Goal: Task Accomplishment & Management: Manage account settings

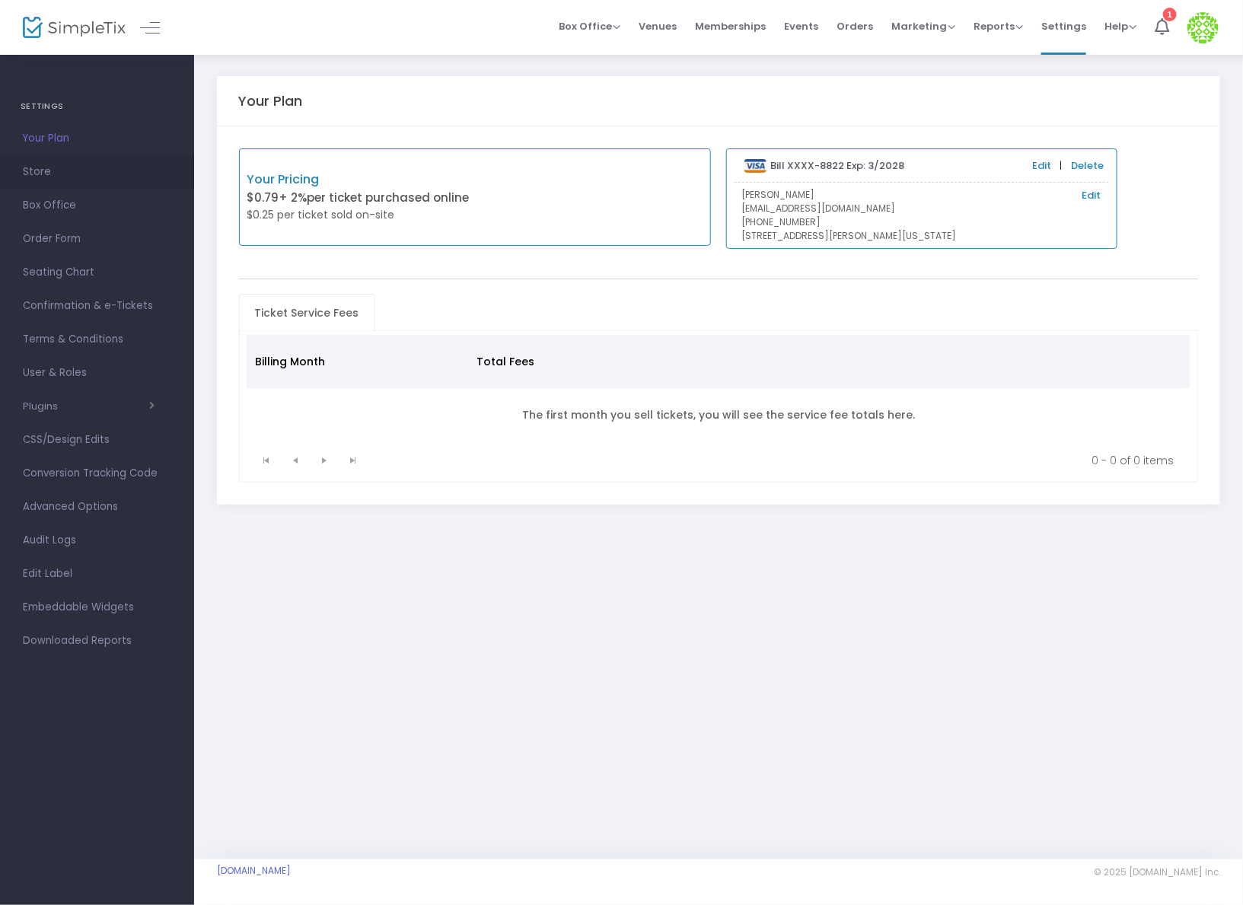
click at [34, 177] on span "Store" at bounding box center [97, 172] width 148 height 20
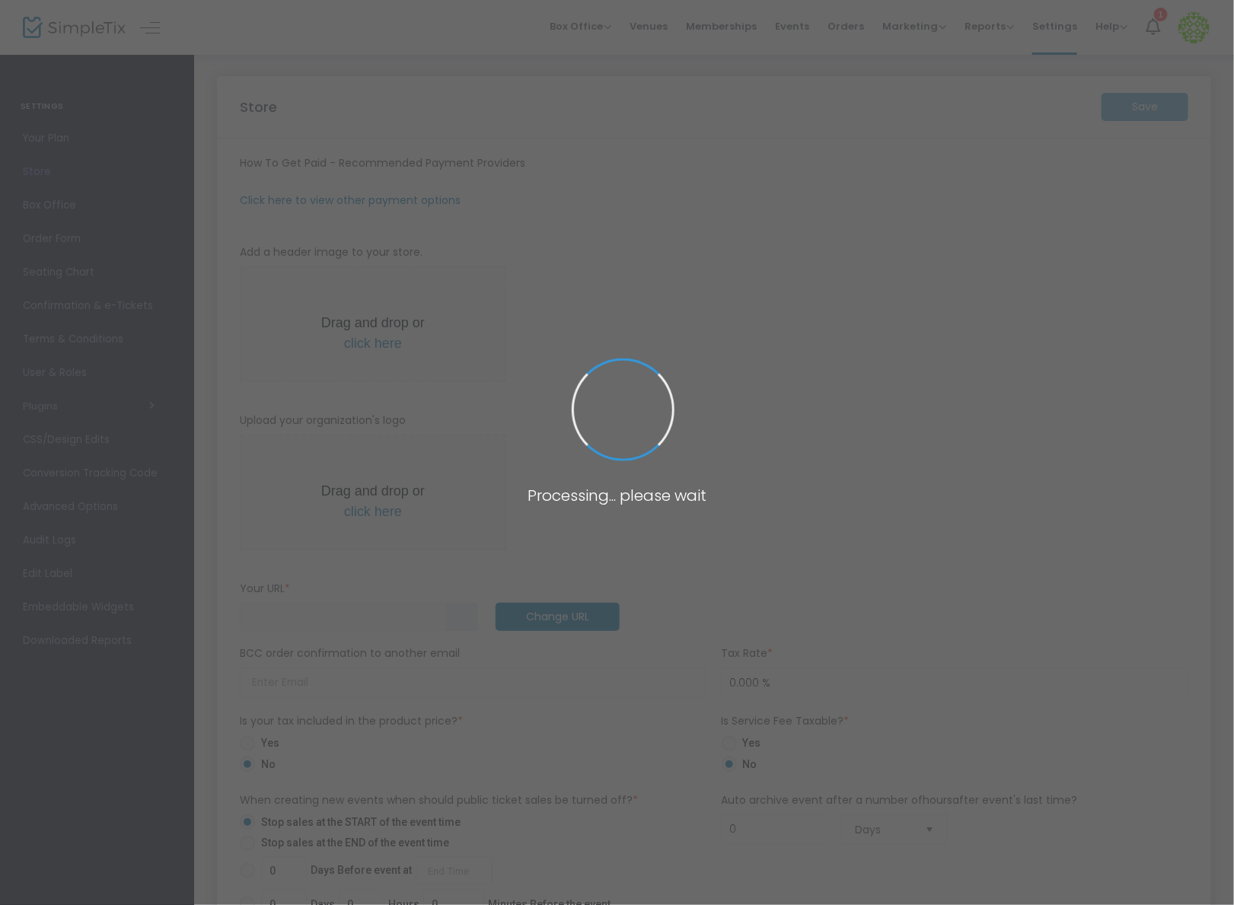
type input "https://NickTesting"
radio input "false"
radio input "true"
type input "2"
type input "Nick Testing"
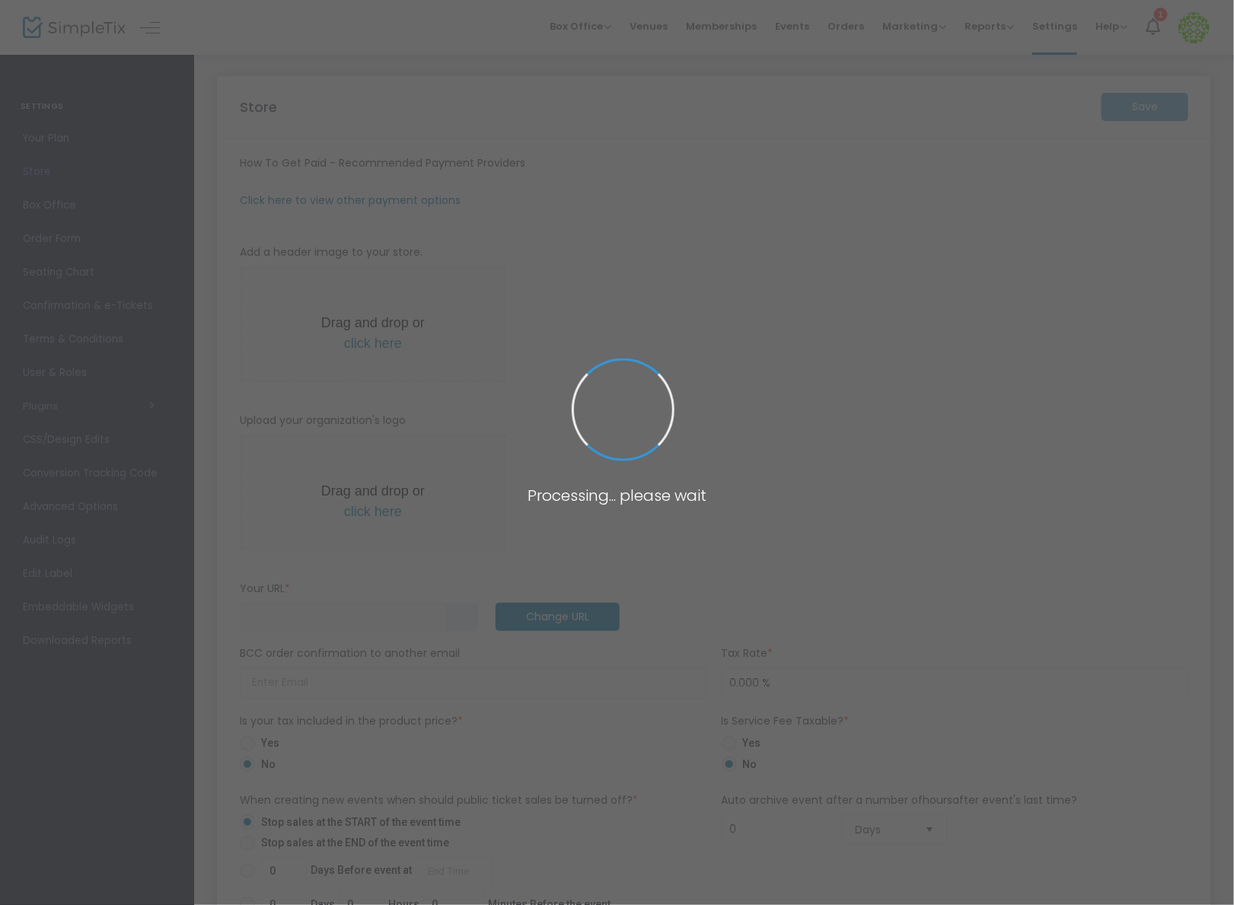
type input "3057816056"
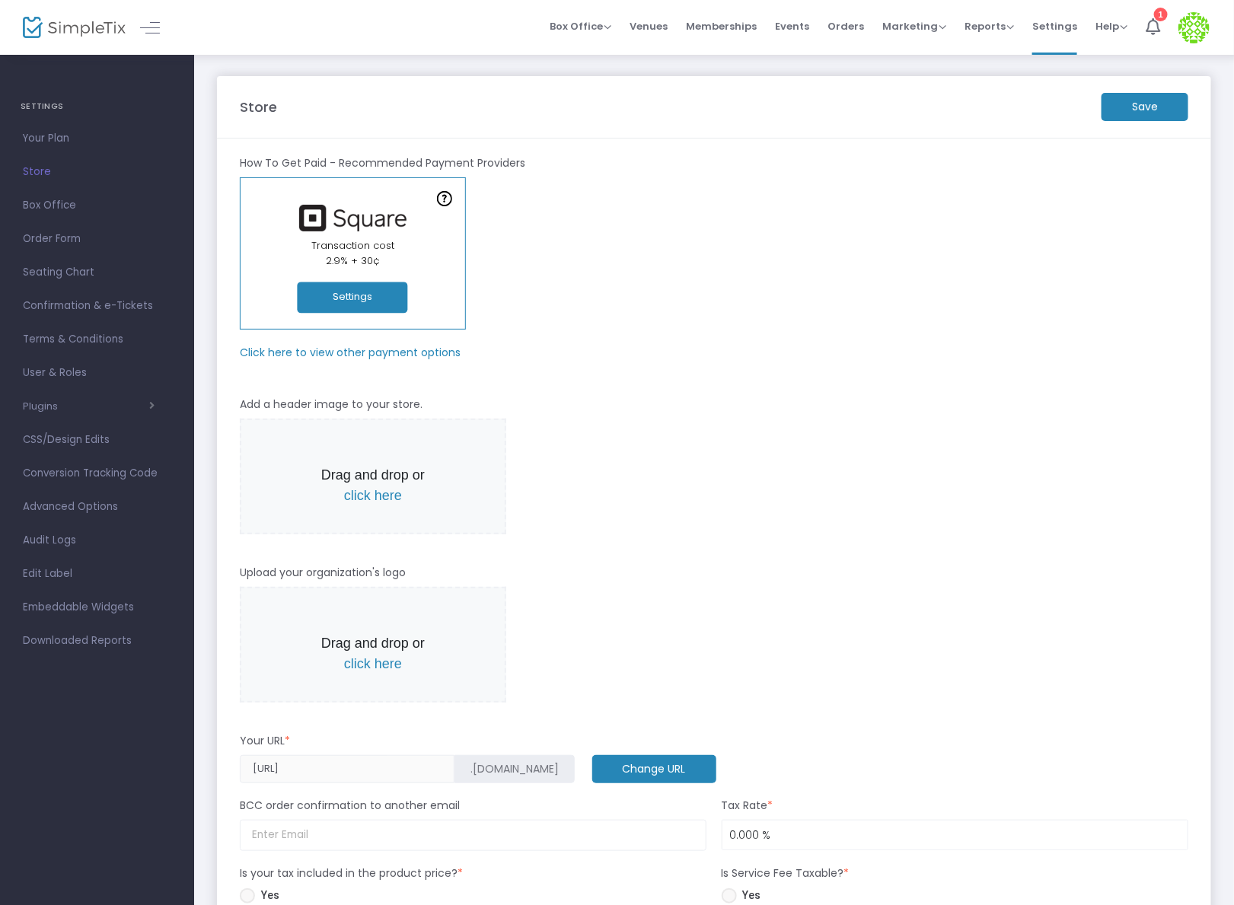
drag, startPoint x: 847, startPoint y: 27, endPoint x: 847, endPoint y: 40, distance: 12.9
click at [847, 27] on span "Orders" at bounding box center [846, 26] width 37 height 39
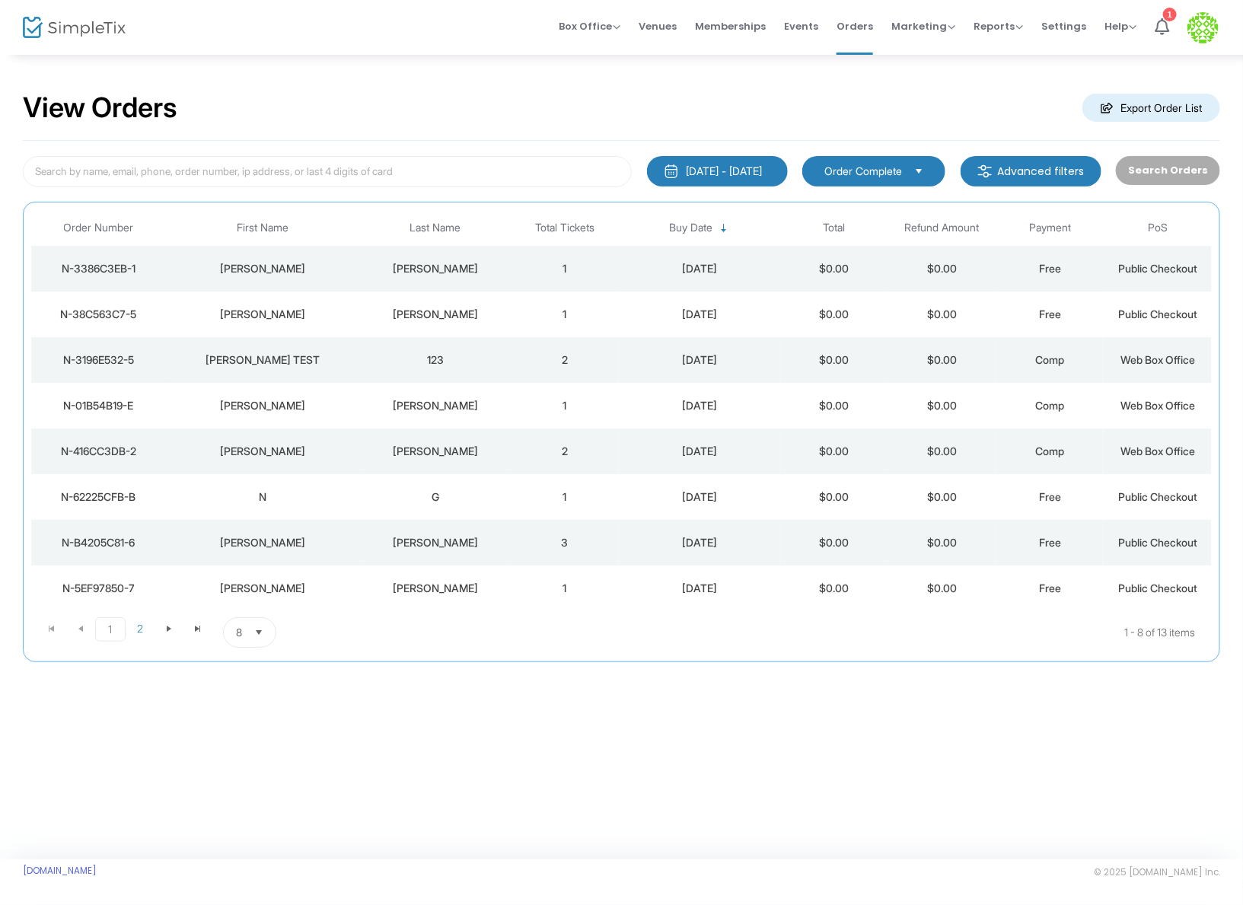
click at [738, 256] on td "8/18/2025" at bounding box center [699, 269] width 161 height 46
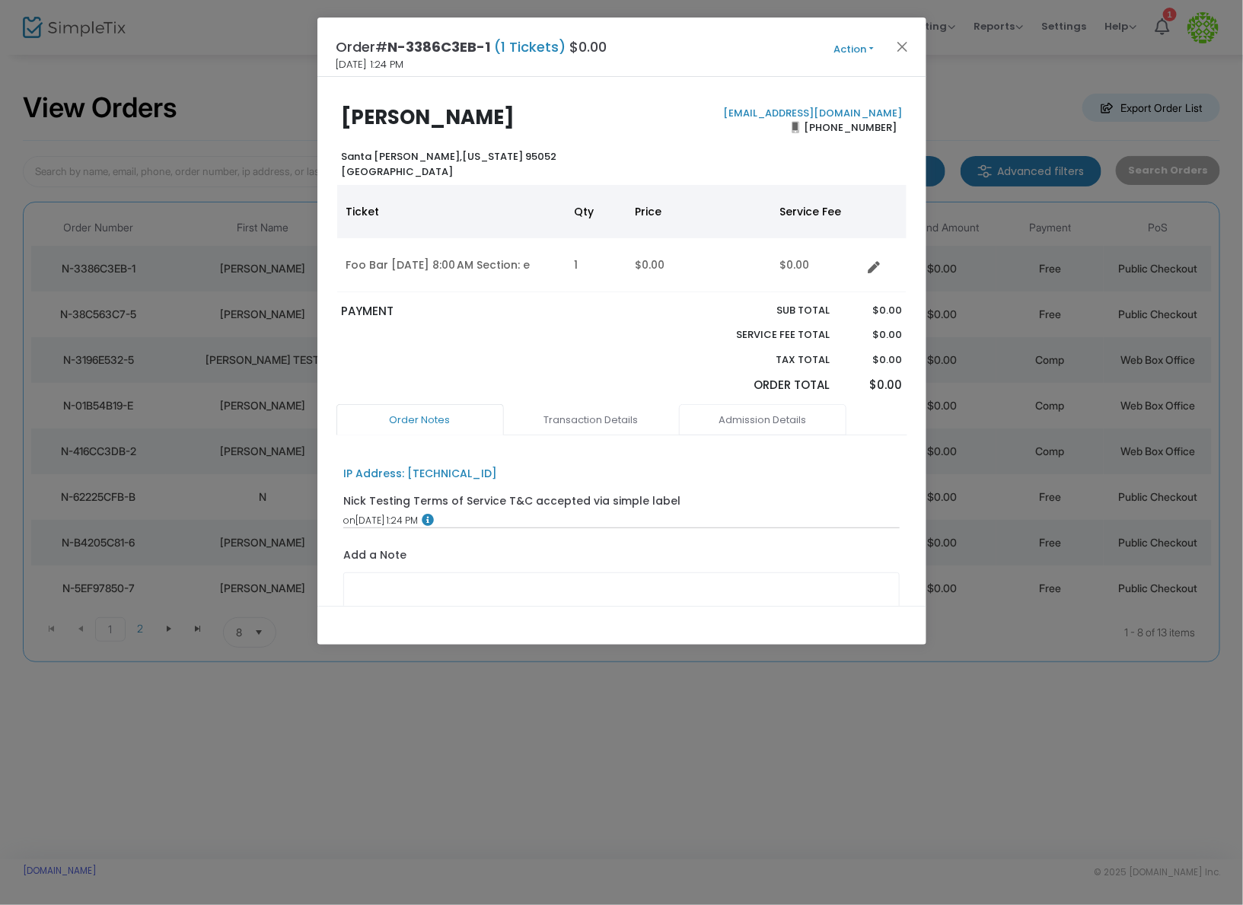
click at [764, 421] on link "Admission Details" at bounding box center [762, 420] width 167 height 32
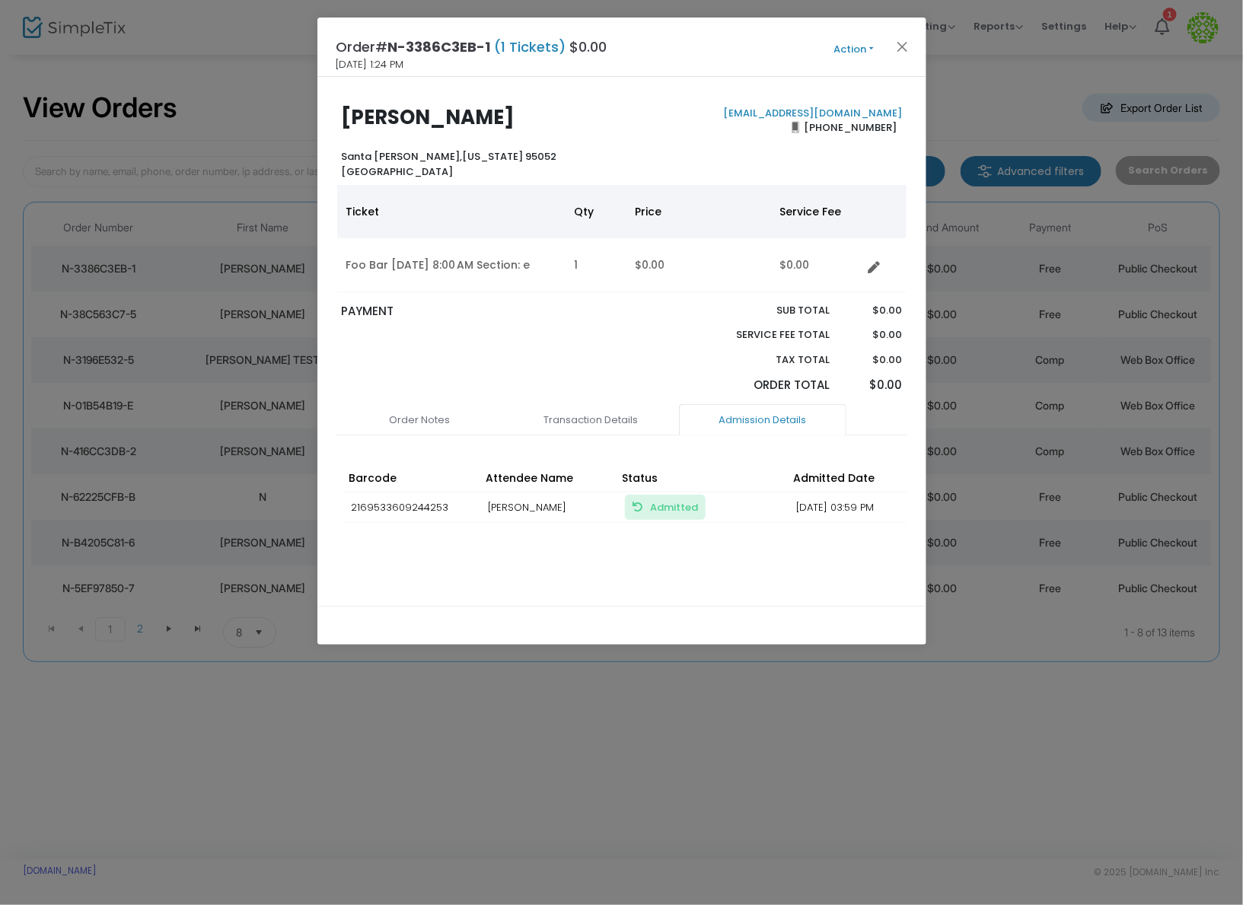
scroll to position [19, 0]
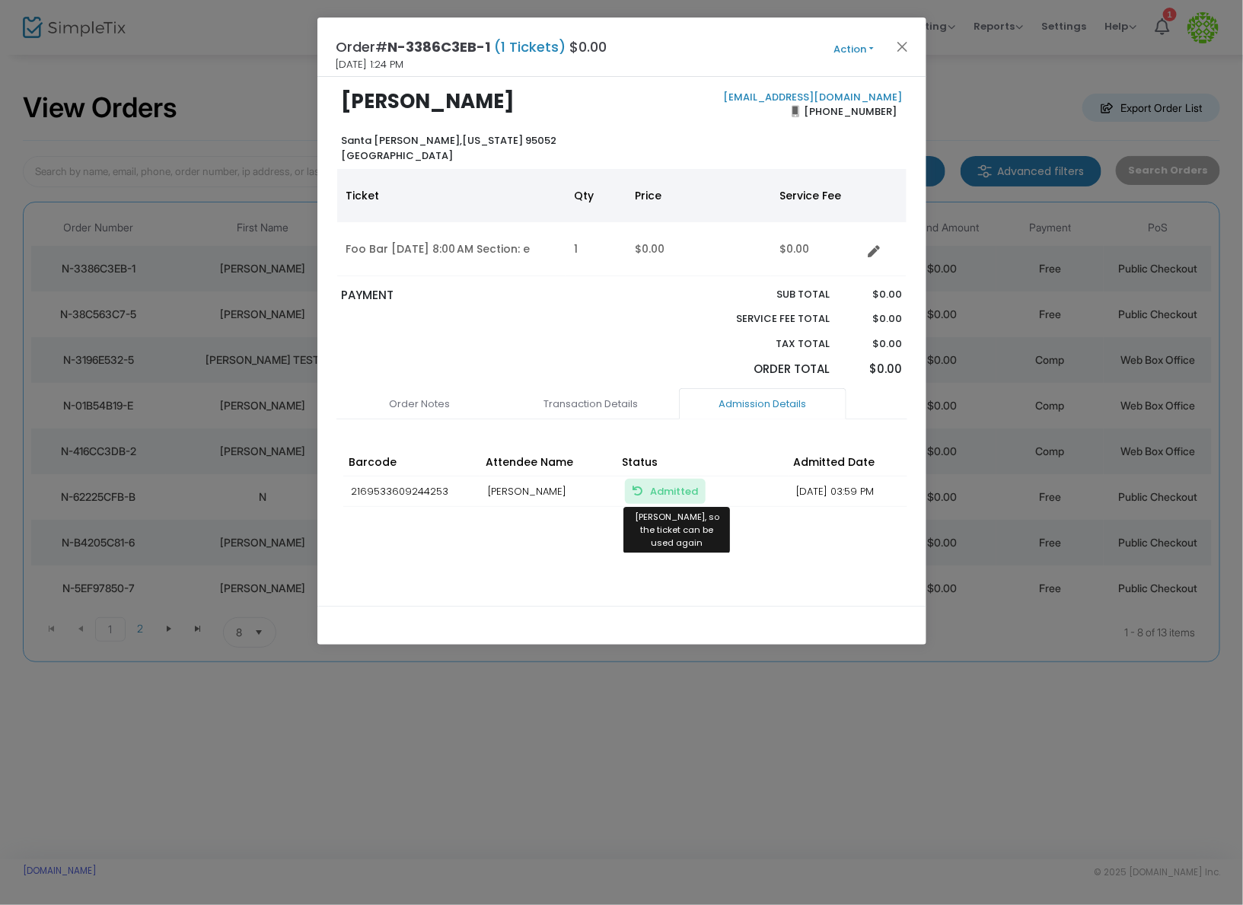
click at [662, 489] on span "Admitted Mark Unadmitted, so the ticket can be used again" at bounding box center [674, 491] width 48 height 14
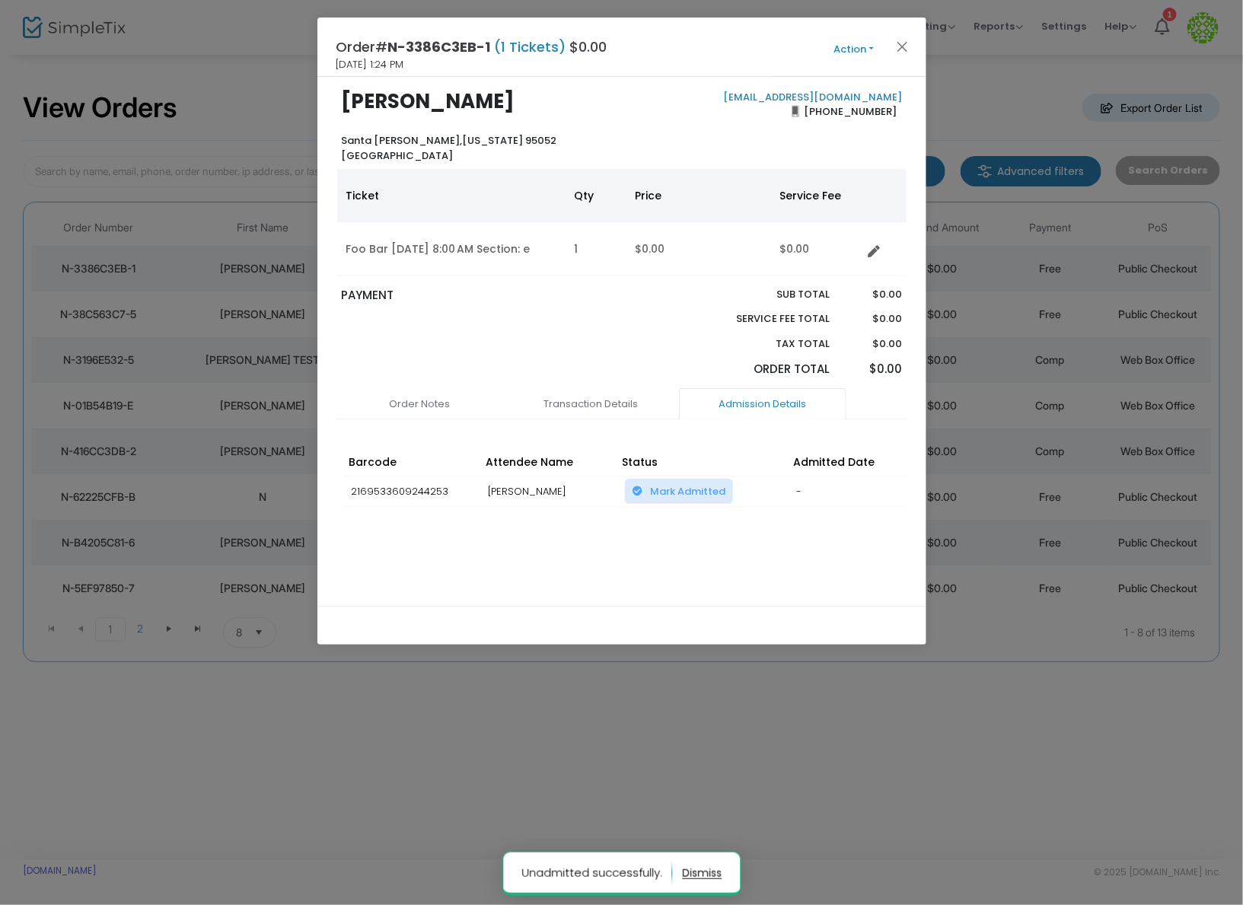
click at [375, 493] on td "2169533609244253" at bounding box center [411, 491] width 137 height 31
copy td "2169533609244253"
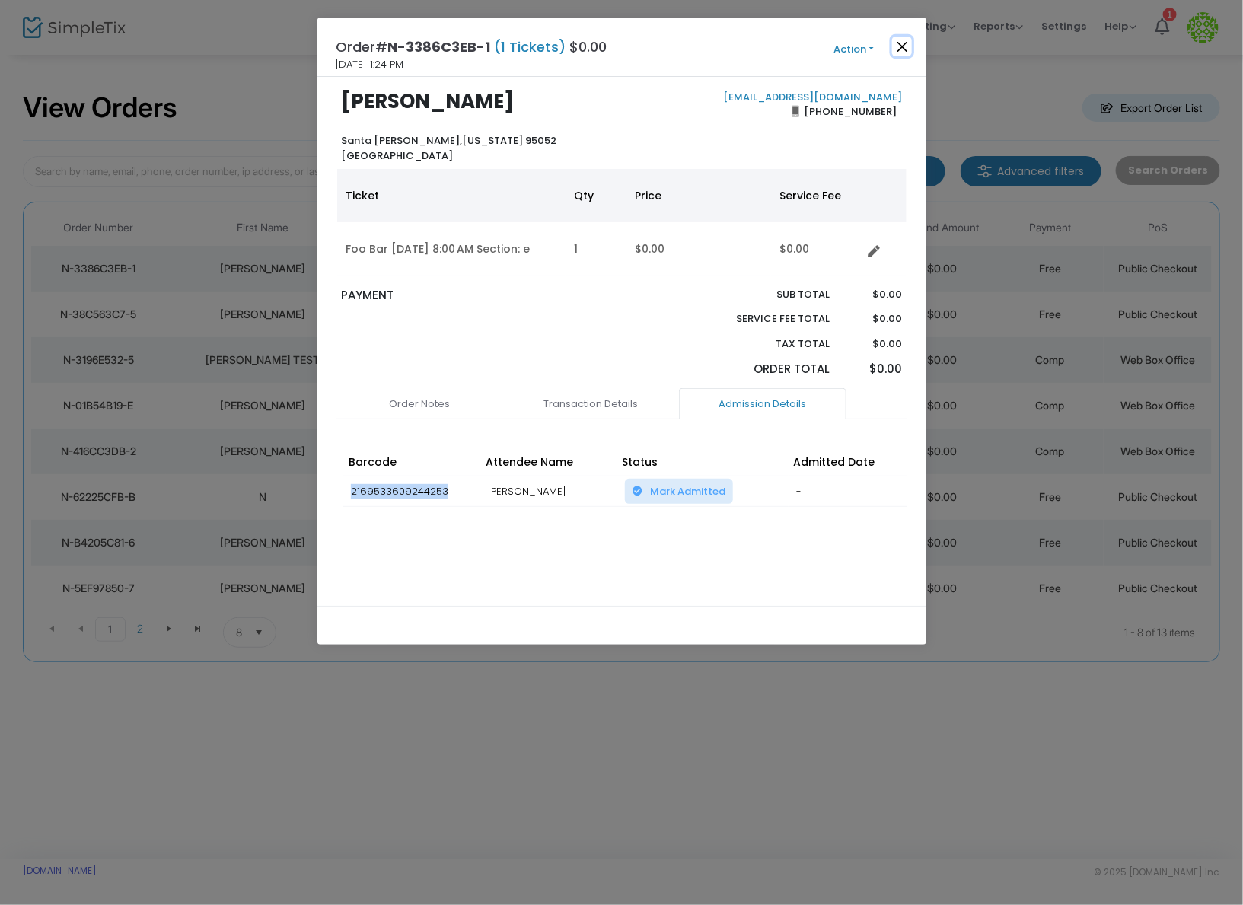
click at [908, 49] on button "Close" at bounding box center [902, 47] width 20 height 20
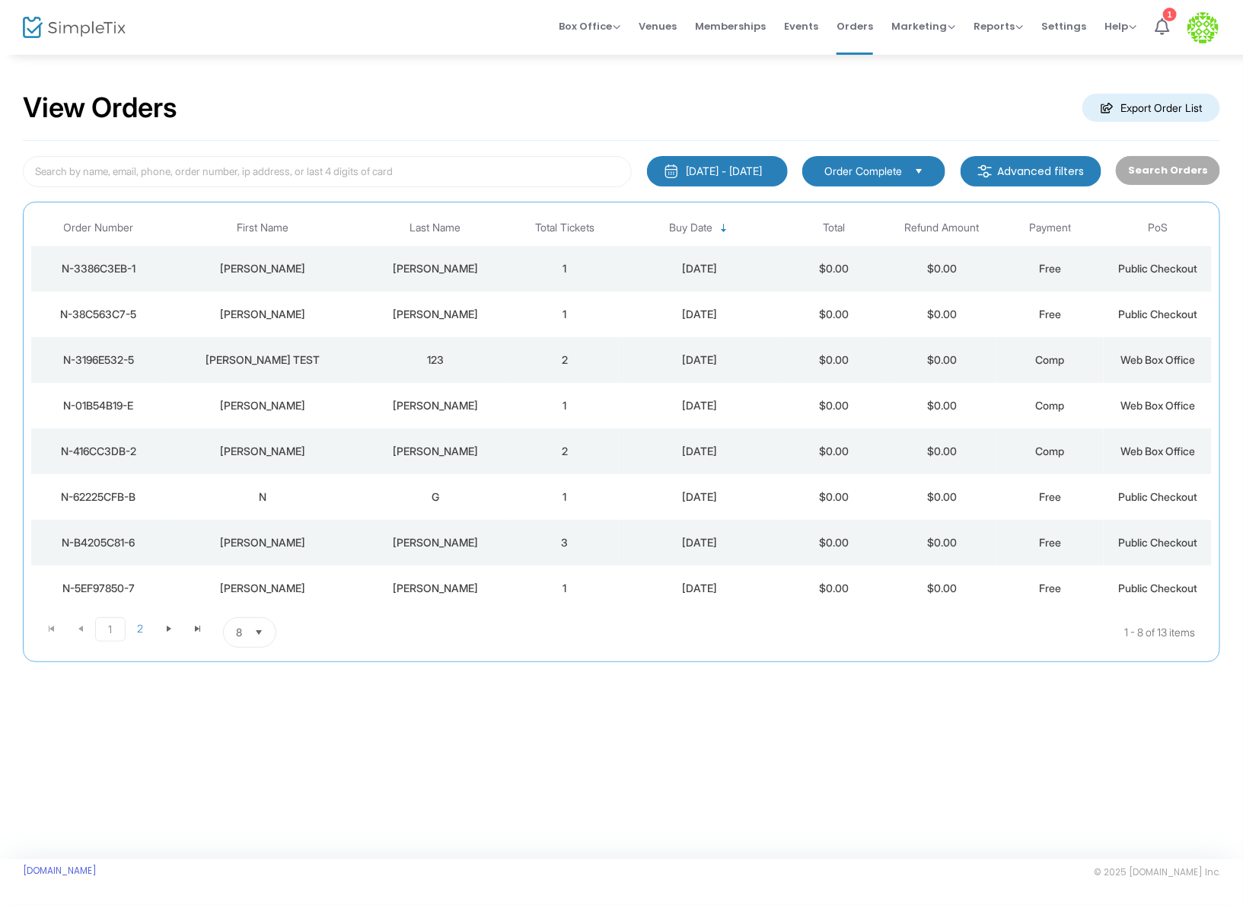
click at [474, 272] on div "Gutierrez" at bounding box center [435, 268] width 143 height 15
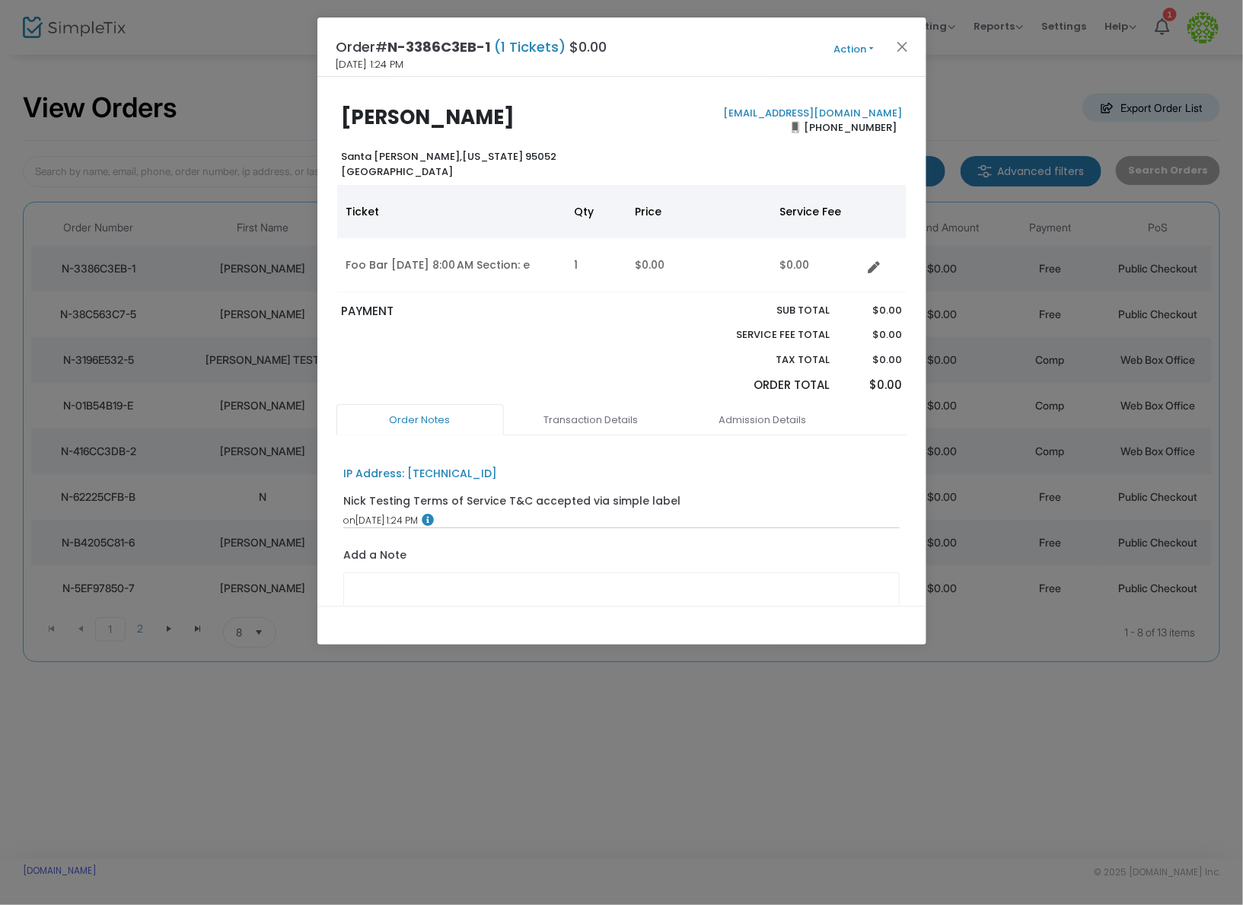
click at [763, 435] on div "Order Notes Transaction Details Admission Details IP Address: 195.179.201.107 N…" at bounding box center [622, 538] width 571 height 268
click at [763, 426] on link "Admission Details" at bounding box center [762, 420] width 167 height 32
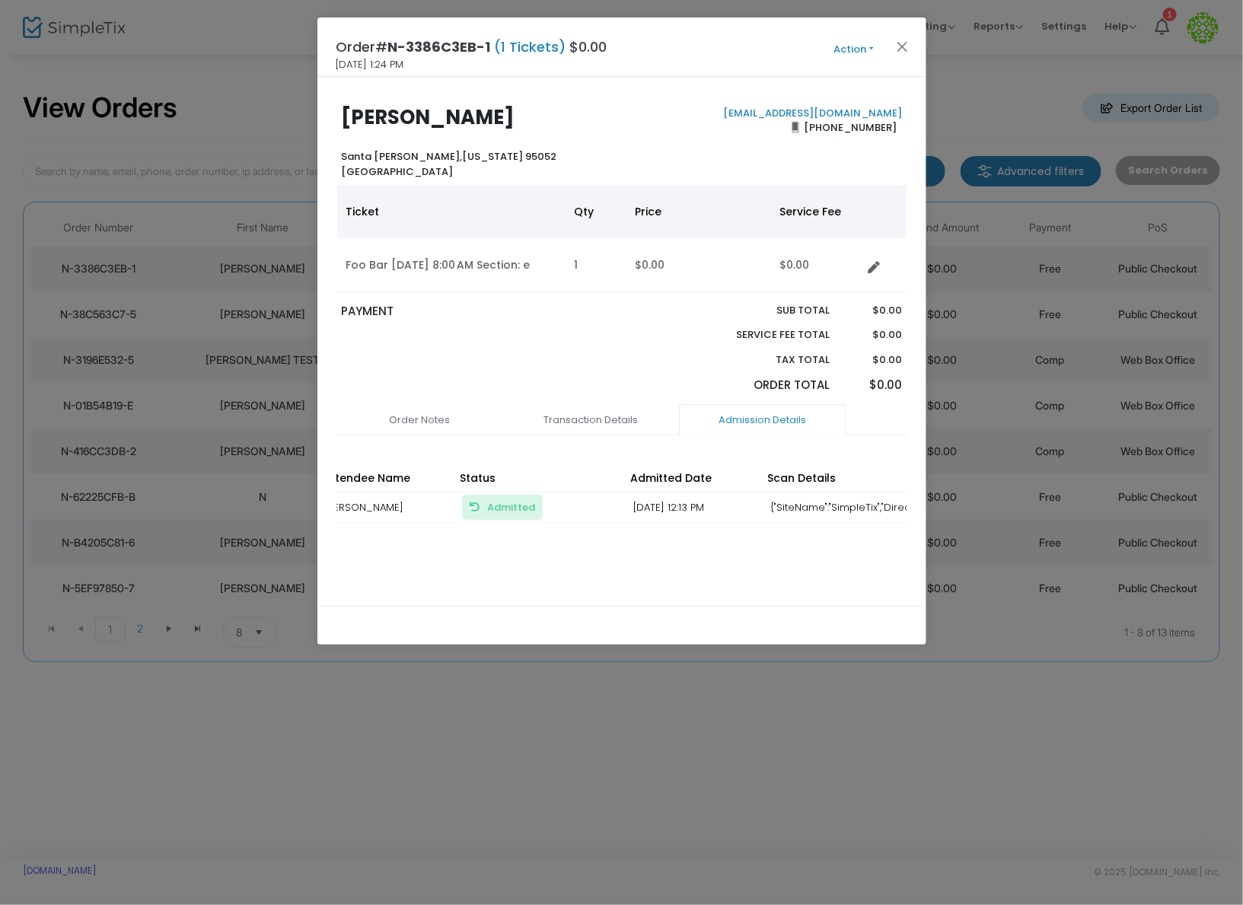
scroll to position [0, 285]
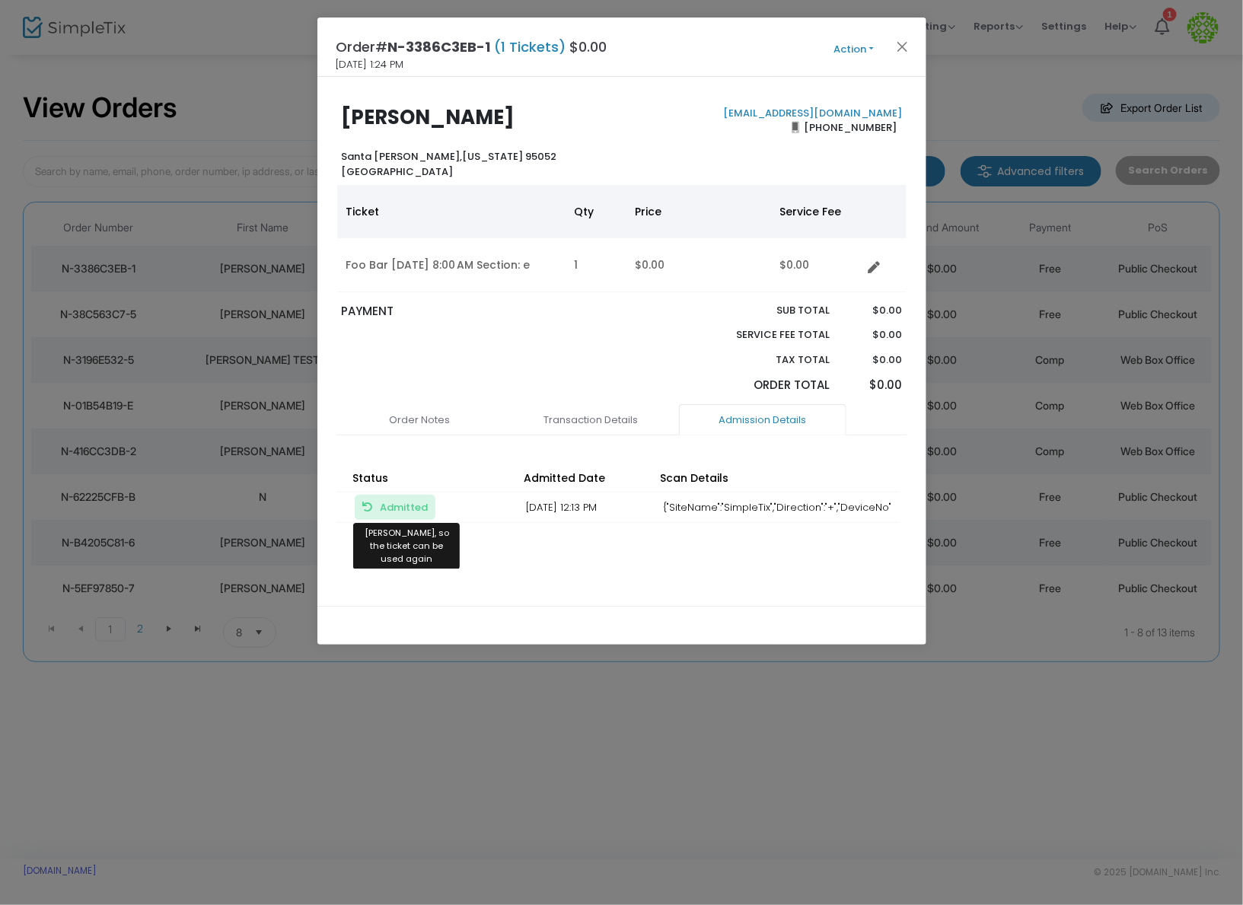
click at [386, 506] on span "Admitted Mark Unadmitted, so the ticket can be used again" at bounding box center [404, 507] width 48 height 14
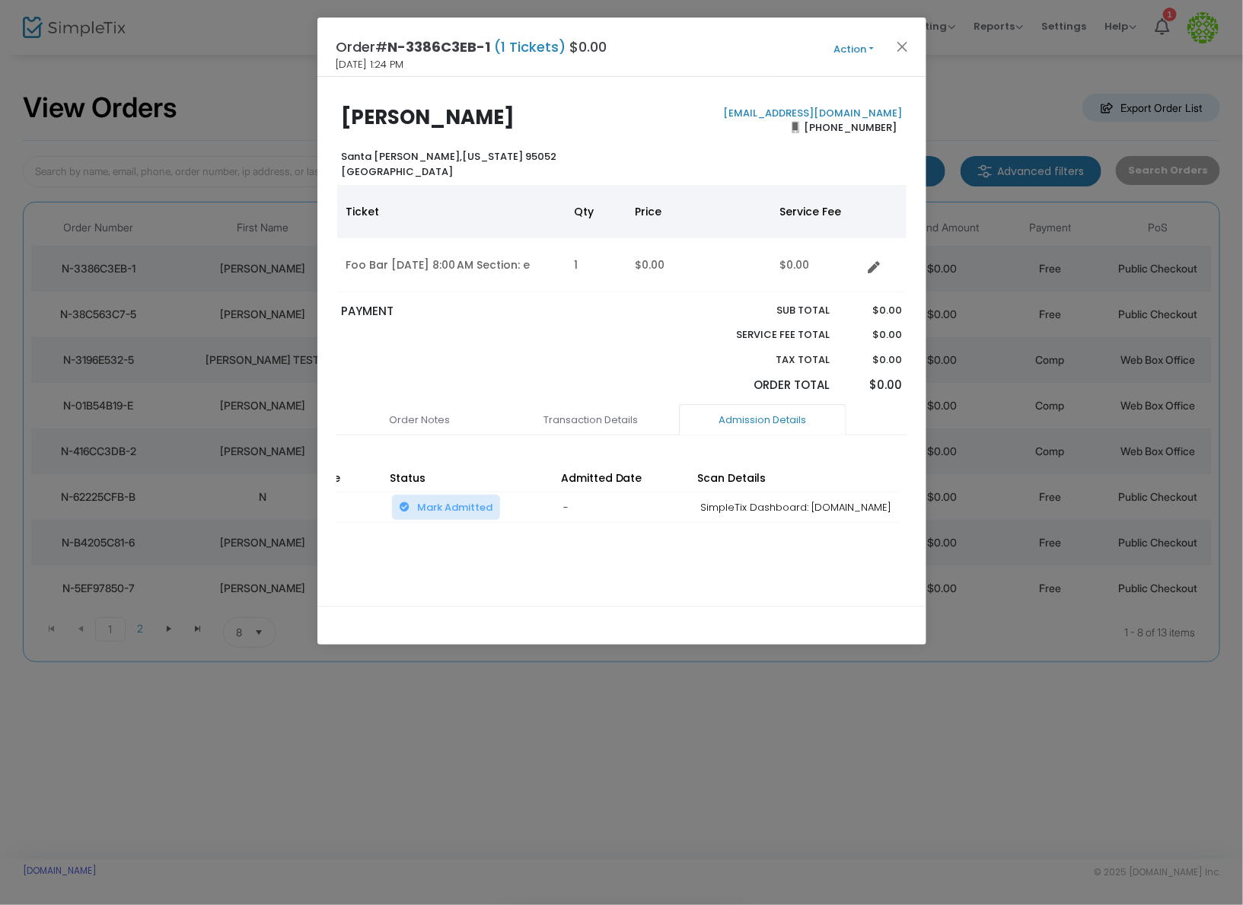
scroll to position [0, 284]
